Goal: Find specific page/section: Find specific page/section

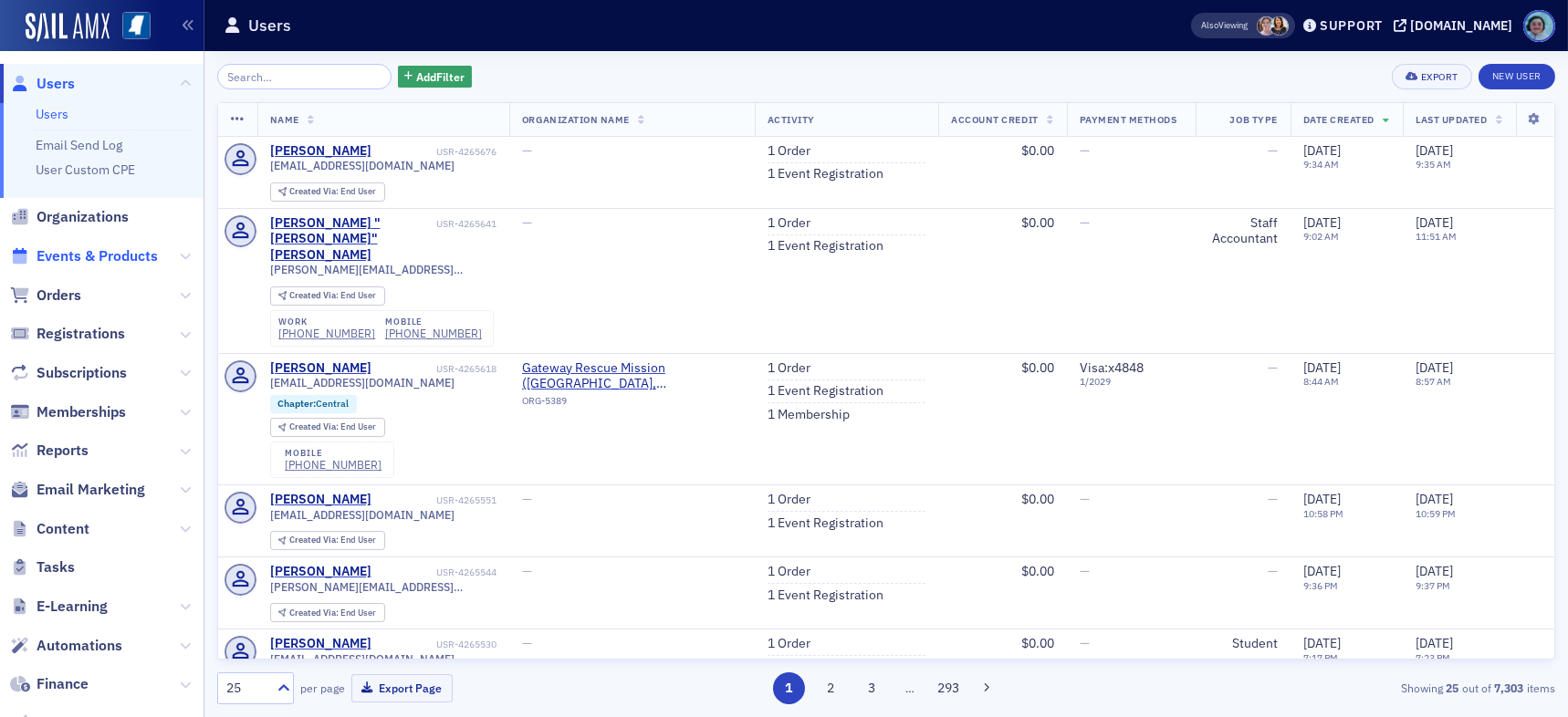
click at [90, 252] on span "Events & Products" at bounding box center [97, 256] width 121 height 20
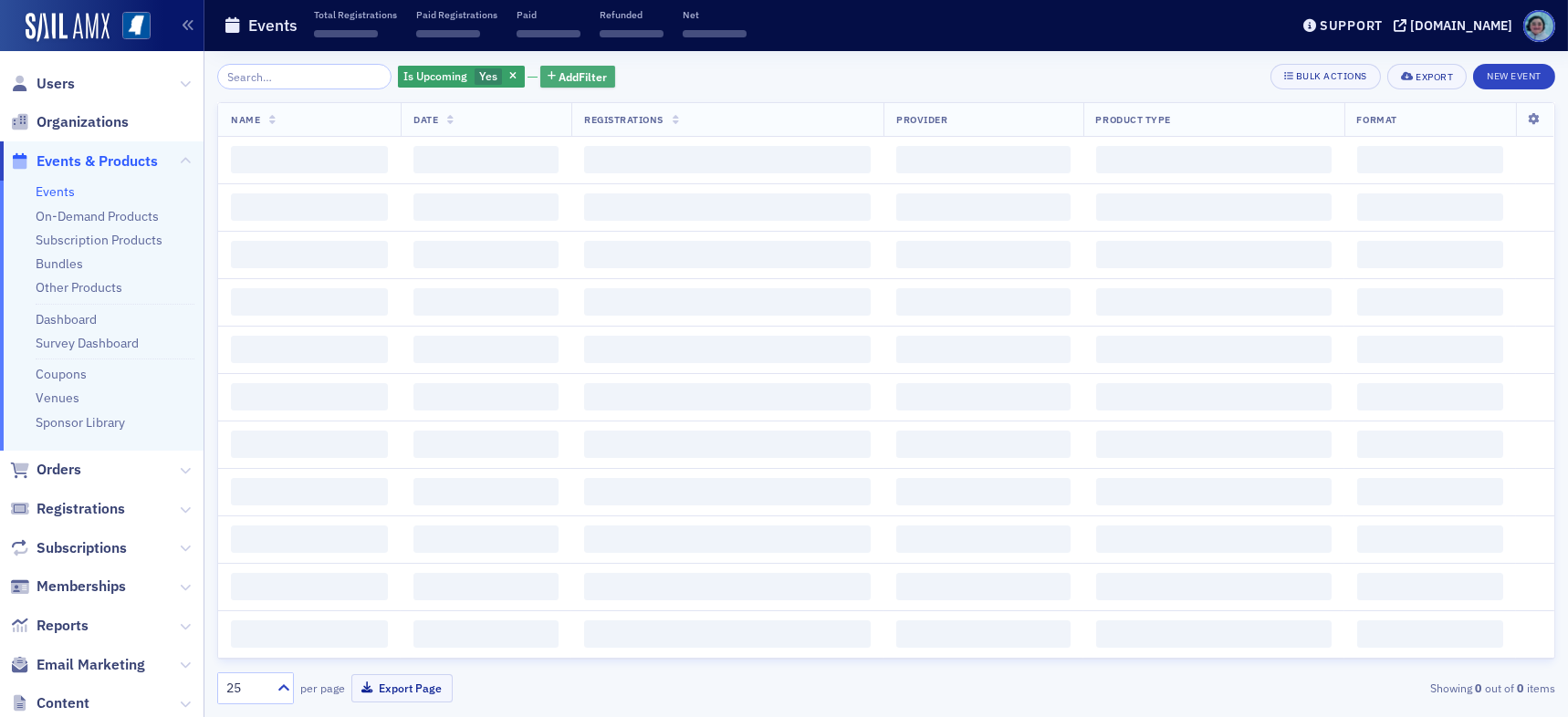
click at [584, 83] on span "Add Filter" at bounding box center [584, 77] width 49 height 17
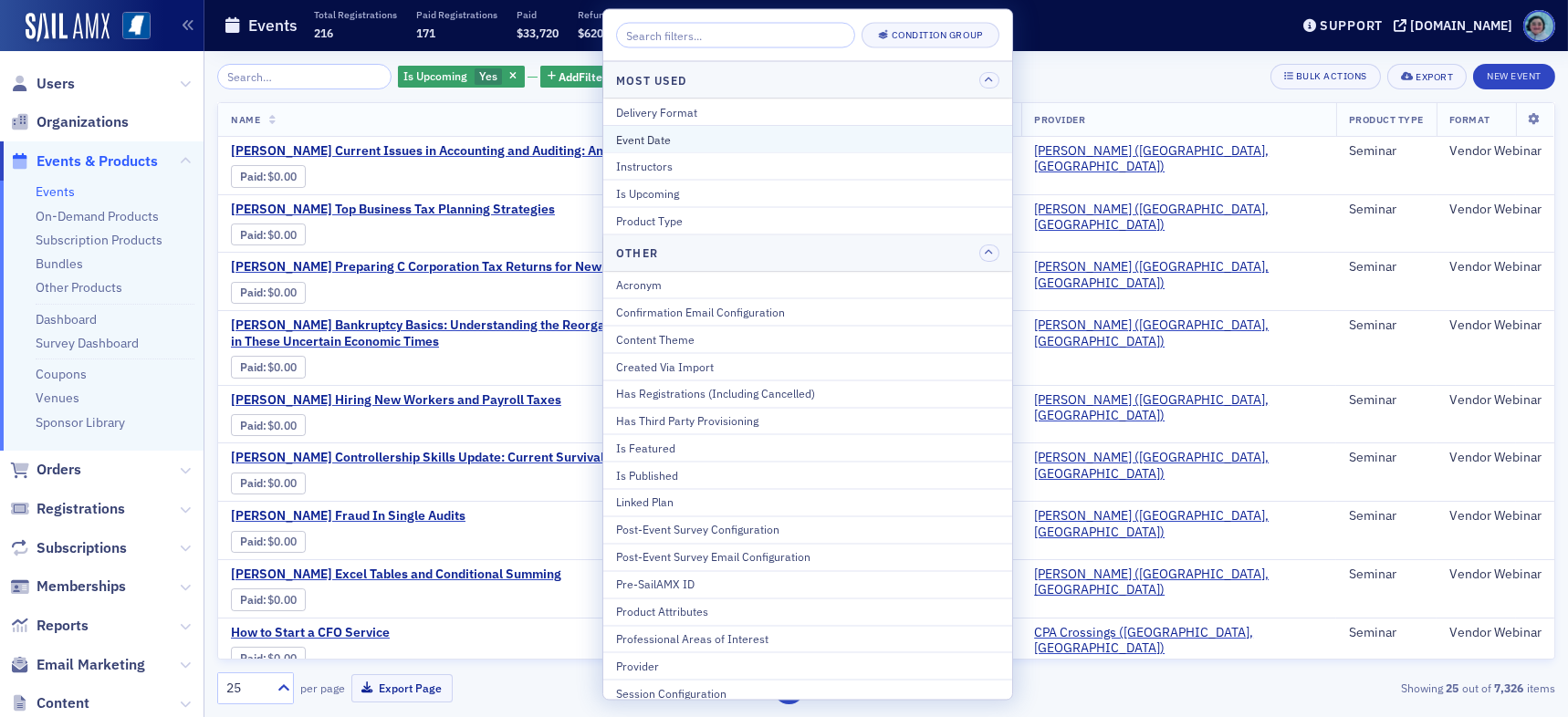
click at [651, 148] on button "Event Date" at bounding box center [808, 138] width 409 height 27
select select "8"
select select "2025"
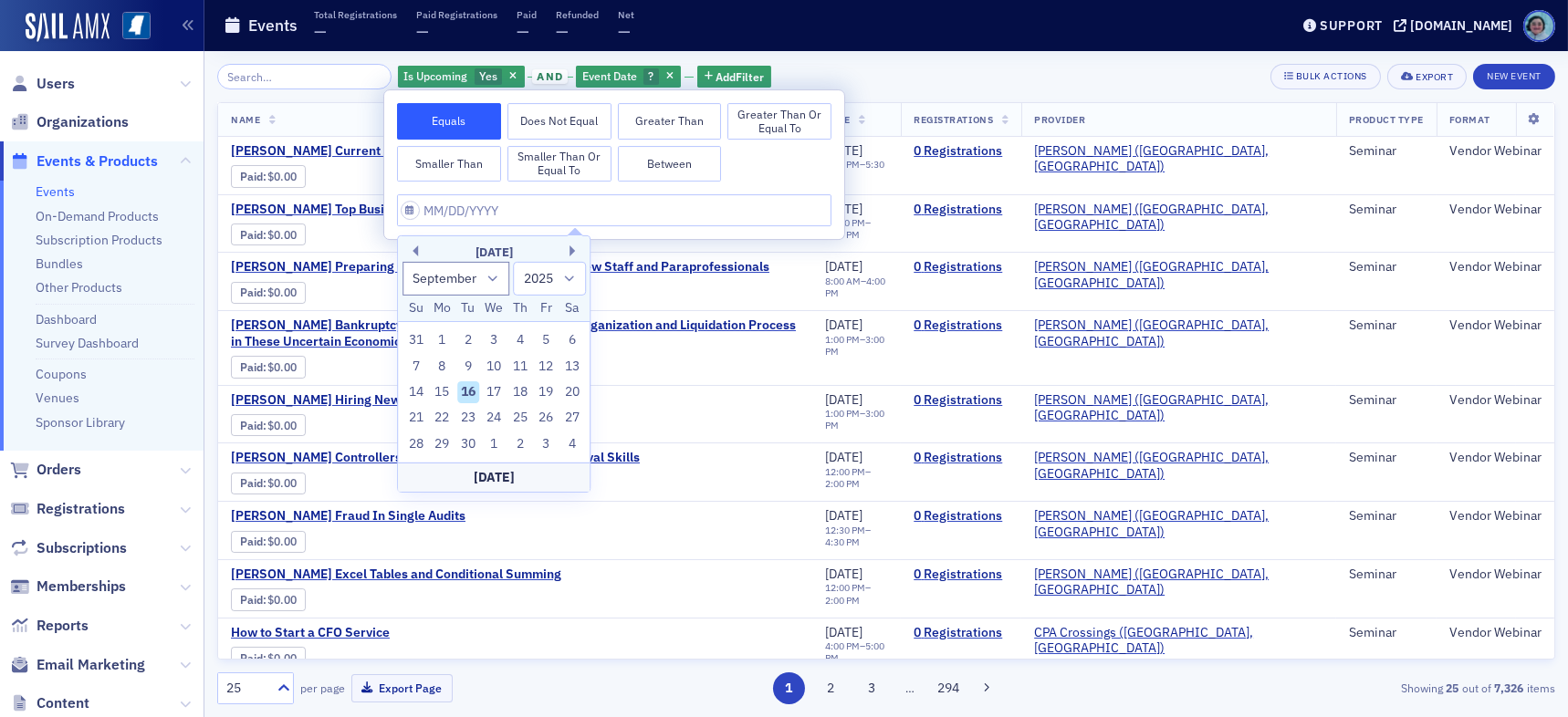
click at [470, 389] on div "16" at bounding box center [468, 391] width 22 height 22
type input "[DATE]"
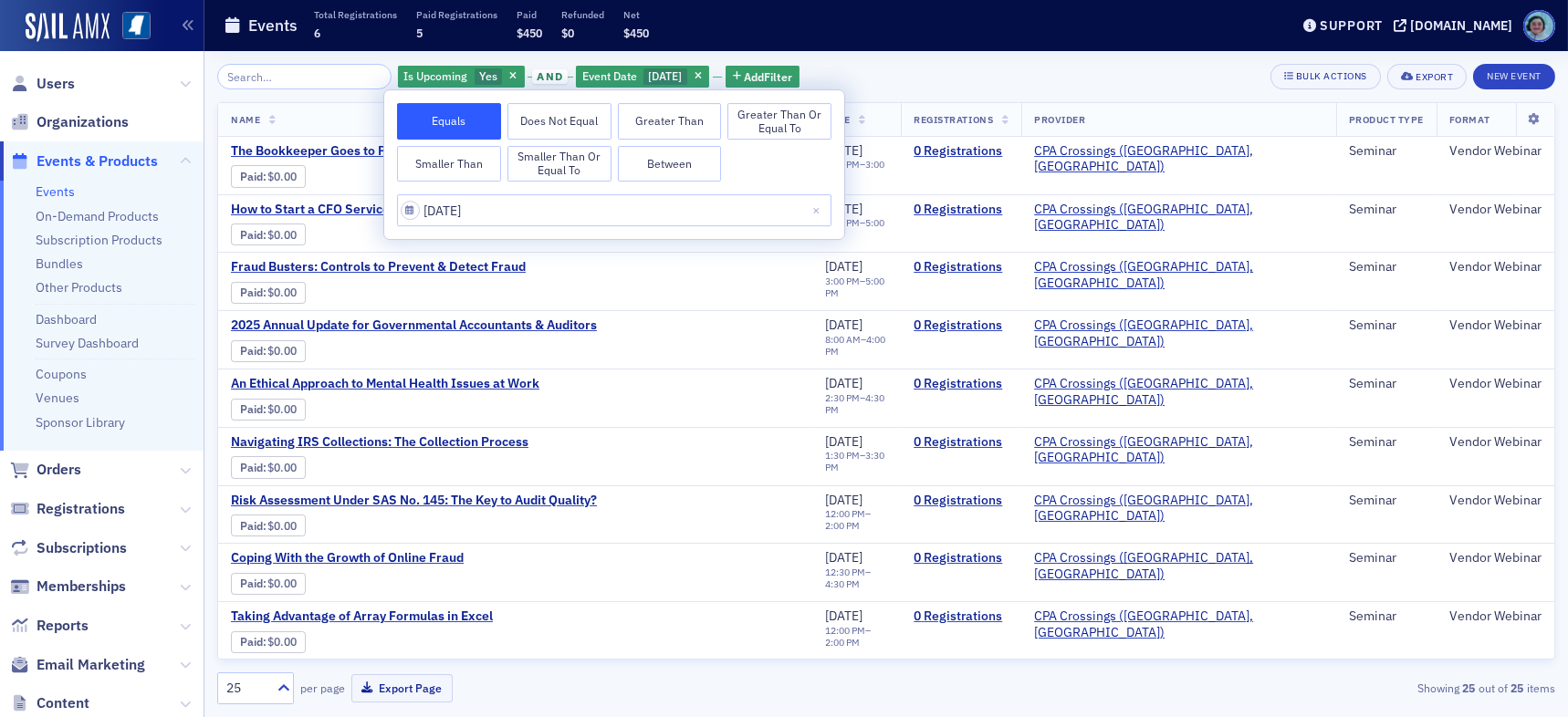
click at [860, 53] on div "Is Upcoming Yes and Event Date [DATE] Add Filter Bulk Actions Export New Event …" at bounding box center [885, 384] width 1338 height 666
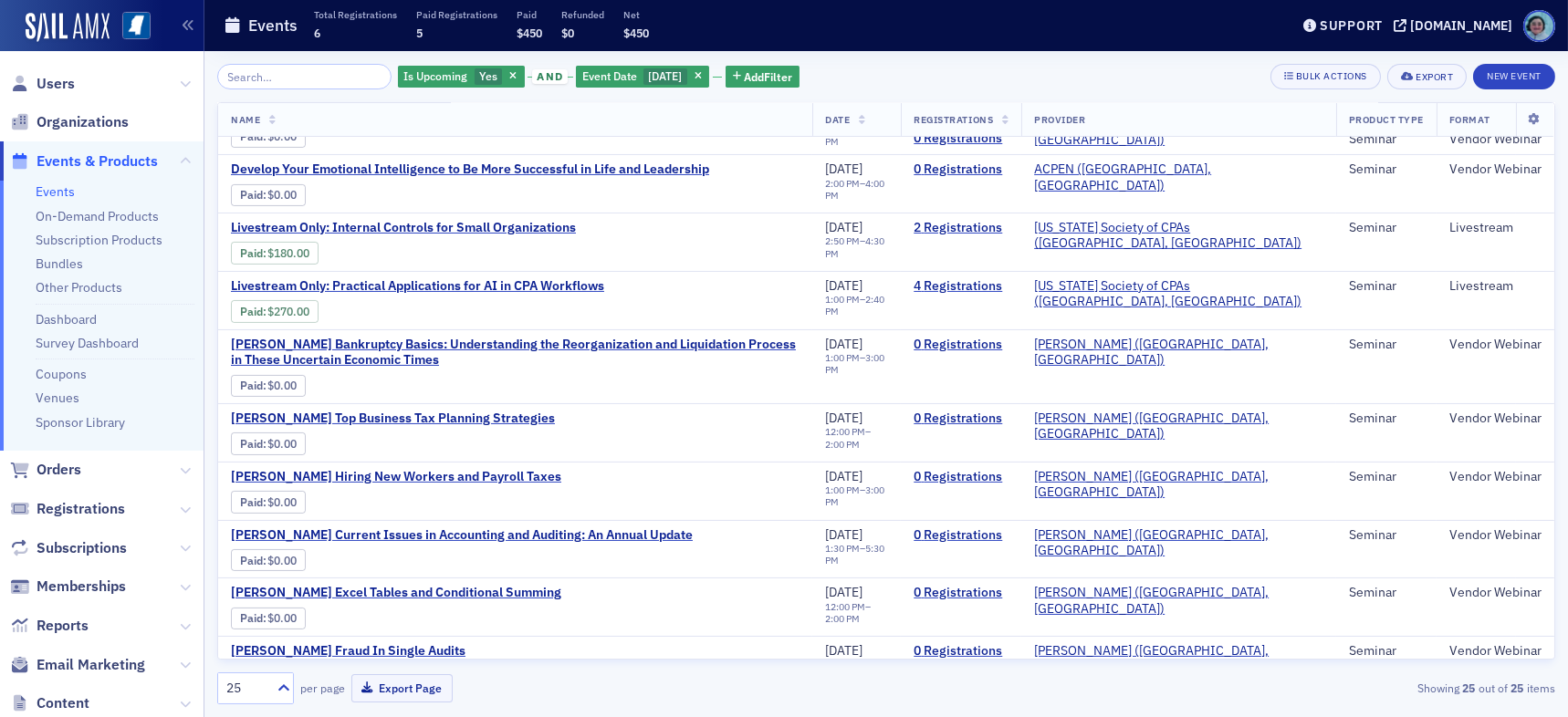
scroll to position [671, 0]
